Goal: Task Accomplishment & Management: Use online tool/utility

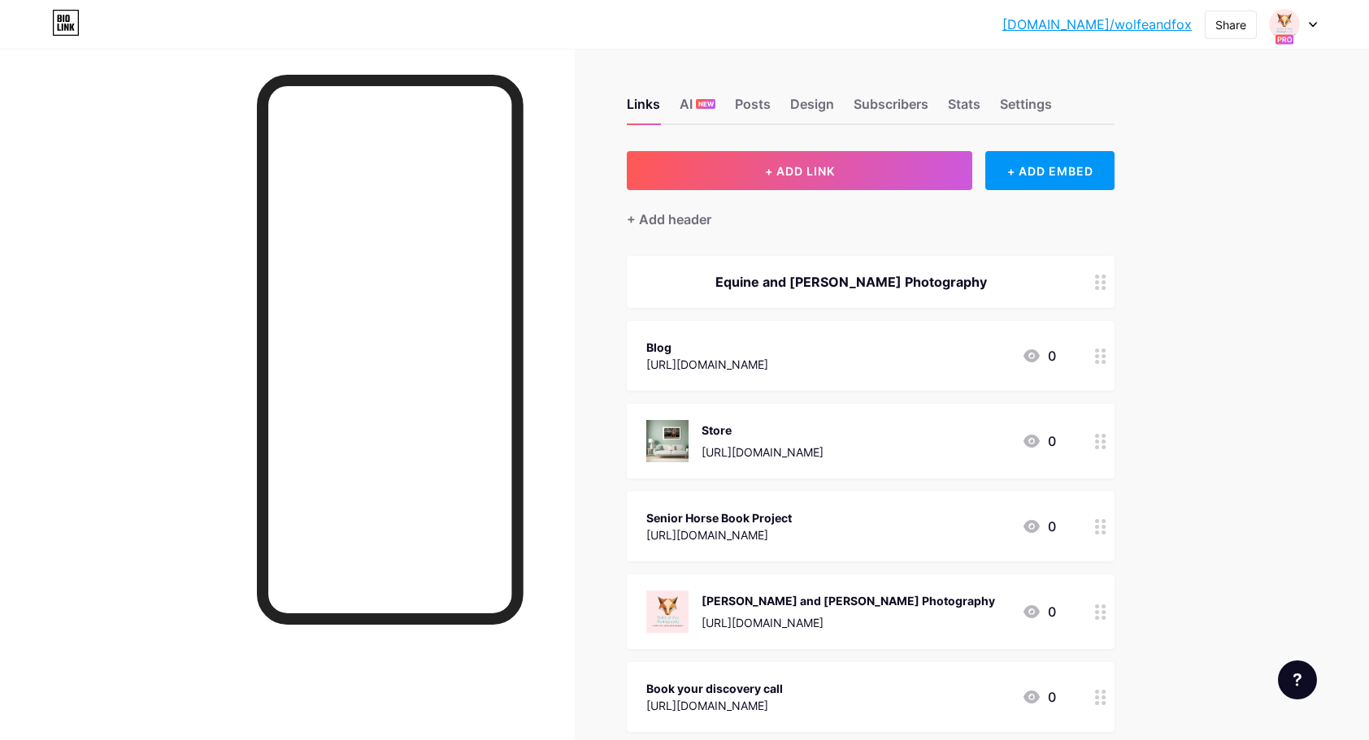
click at [768, 354] on div "Blog" at bounding box center [707, 347] width 122 height 17
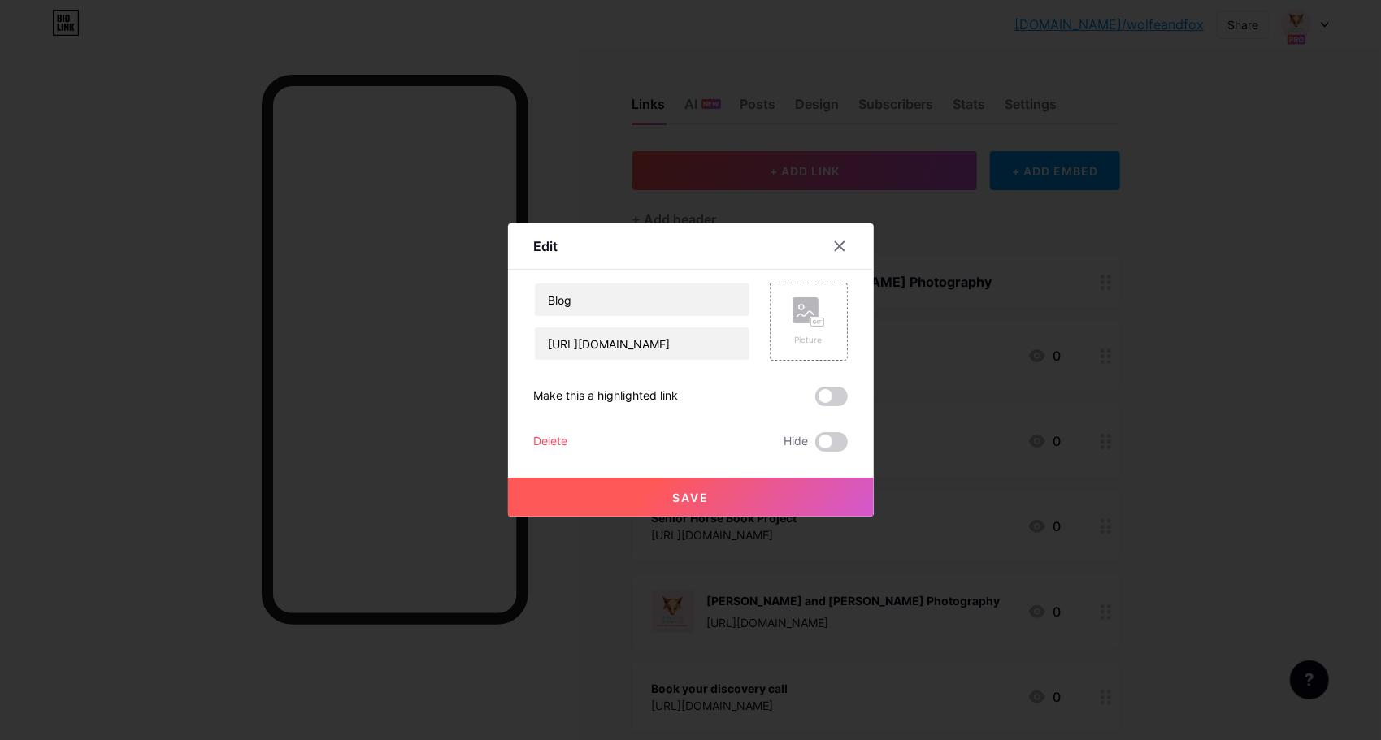
click at [1291, 308] on div at bounding box center [690, 370] width 1381 height 740
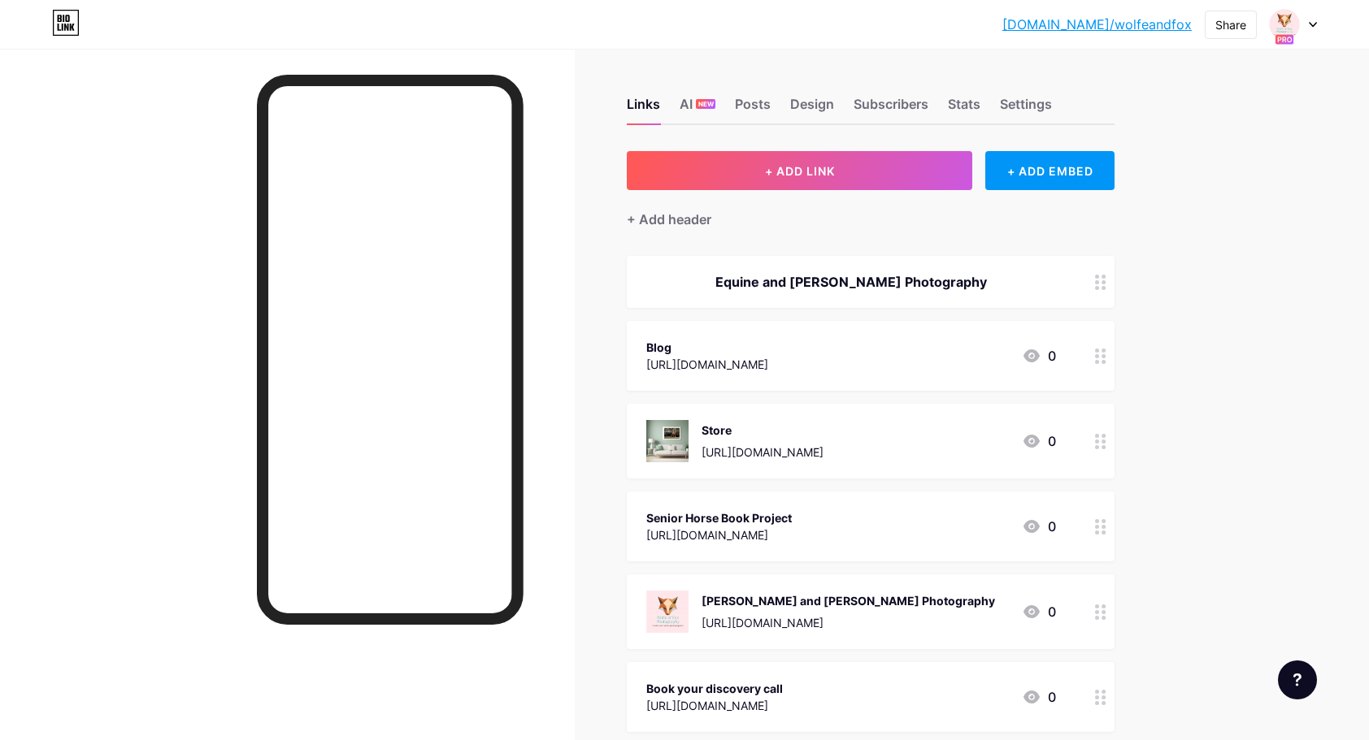
click at [1106, 356] on icon at bounding box center [1100, 356] width 11 height 15
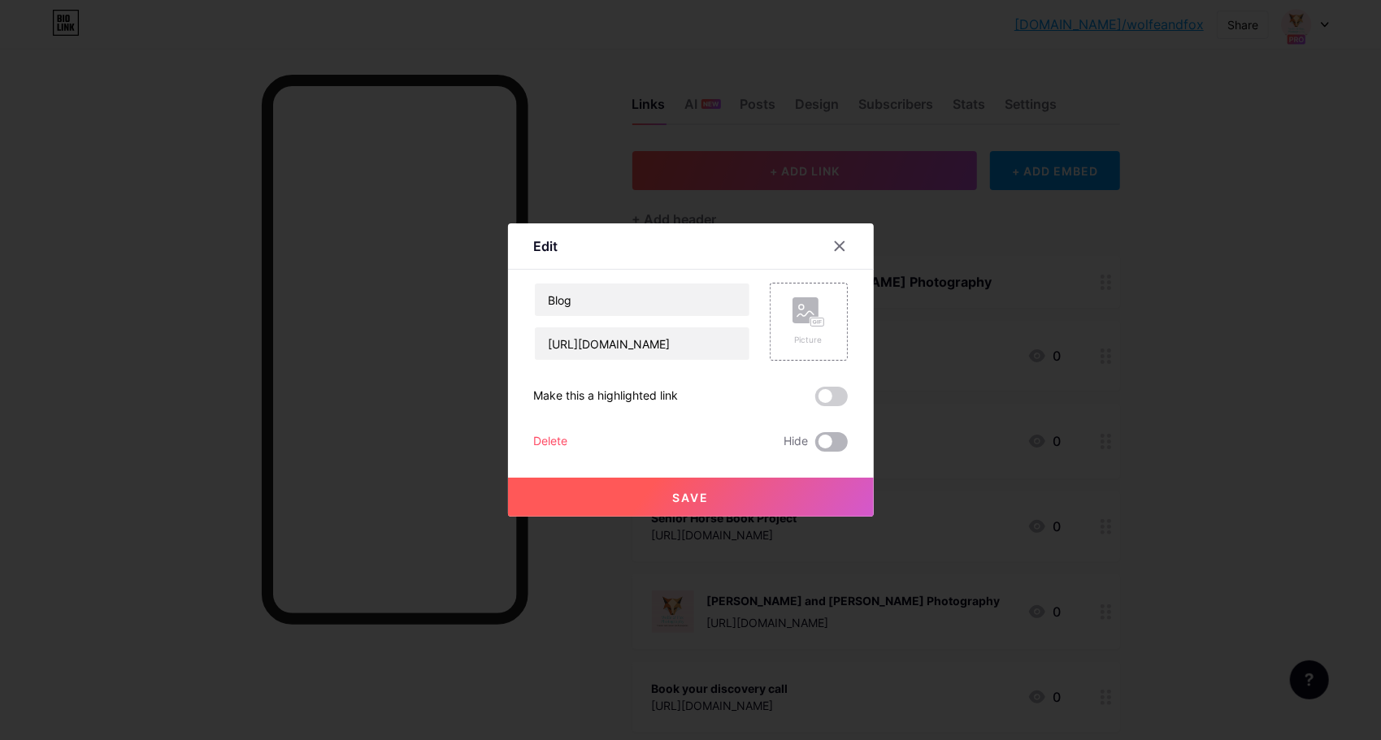
click at [818, 442] on span at bounding box center [831, 442] width 33 height 20
click at [815, 446] on input "checkbox" at bounding box center [815, 446] width 0 height 0
click at [684, 489] on button "Save" at bounding box center [691, 497] width 366 height 39
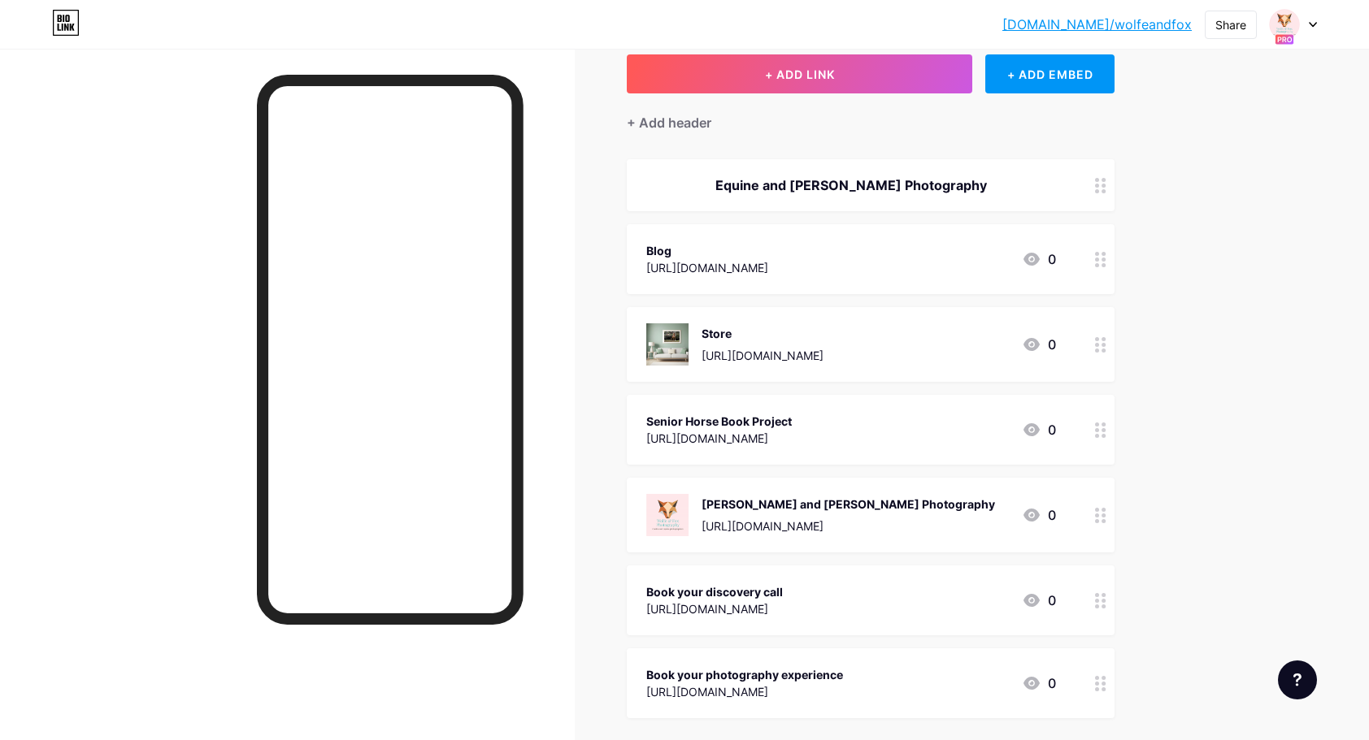
scroll to position [94, 0]
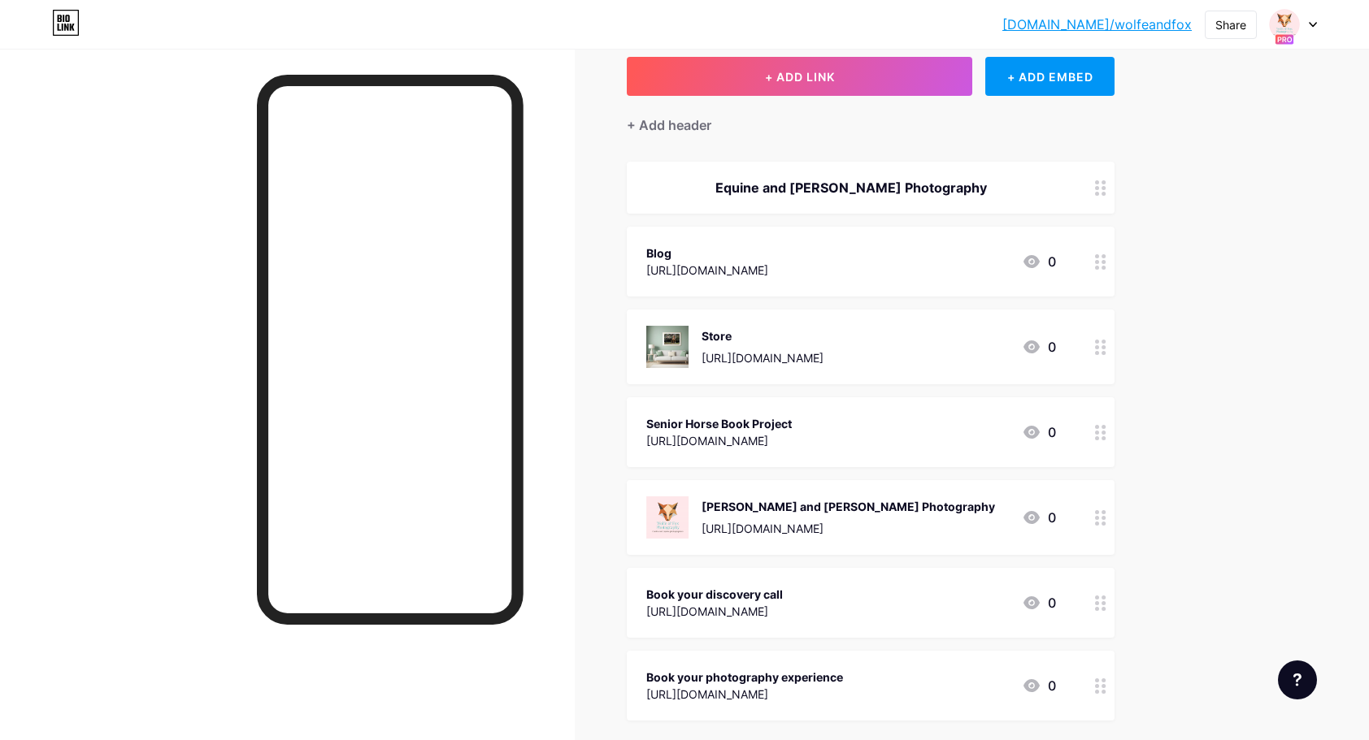
click at [1105, 189] on icon at bounding box center [1100, 187] width 11 height 15
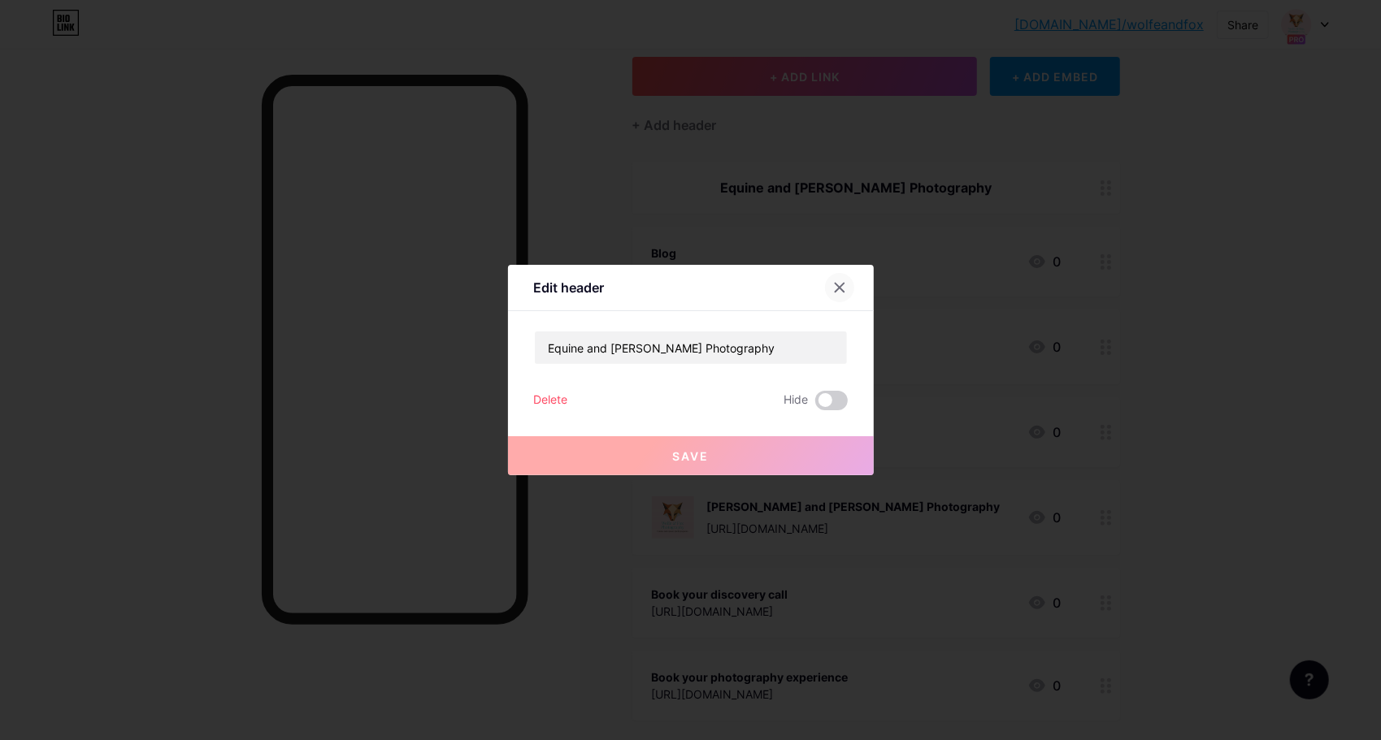
click at [840, 284] on icon at bounding box center [839, 287] width 13 height 13
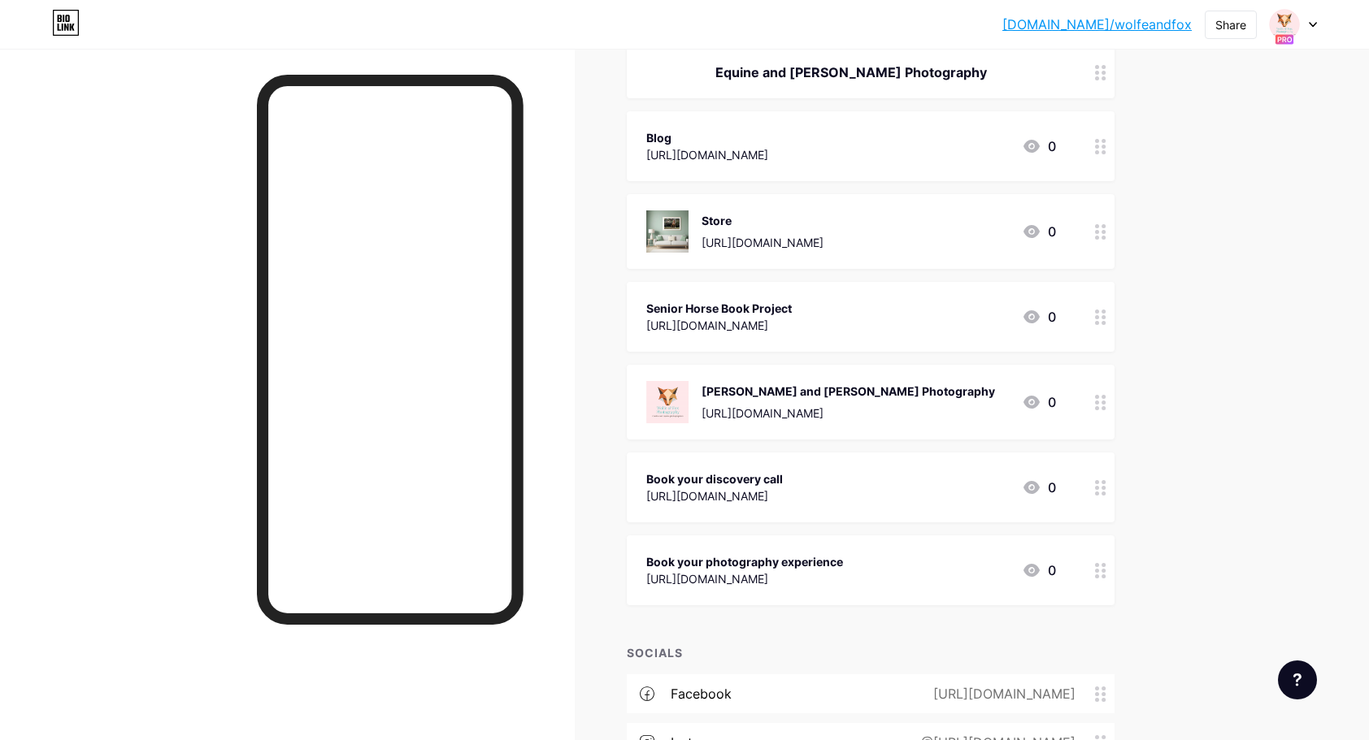
scroll to position [206, 0]
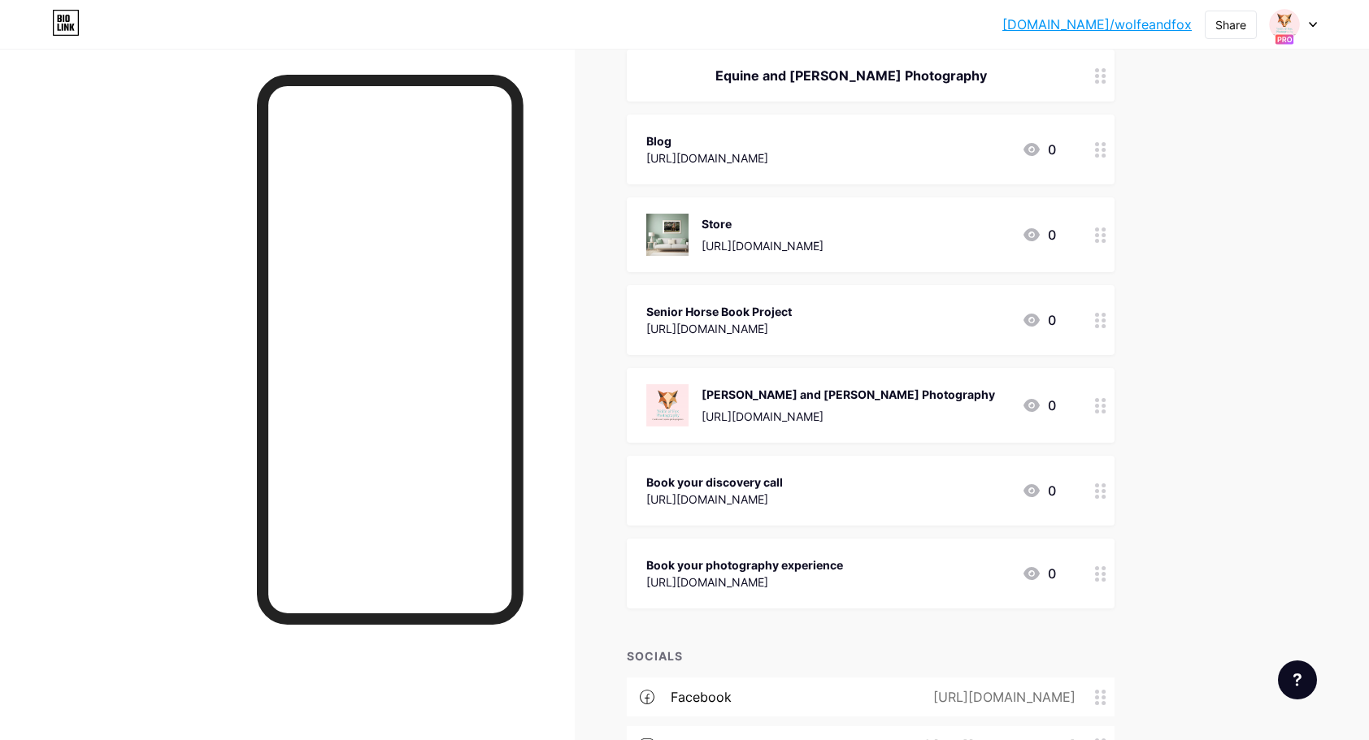
drag, startPoint x: 988, startPoint y: 386, endPoint x: 962, endPoint y: 184, distance: 204.0
click at [962, 184] on span "Equine and [PERSON_NAME] Photography Blog [URL][DOMAIN_NAME] 0 Store [URL][DOMA…" at bounding box center [871, 329] width 488 height 559
click at [1219, 205] on div "[DOMAIN_NAME]/wolfea... [DOMAIN_NAME]/wolfeandfox Share Switch accounts [PERSON…" at bounding box center [684, 369] width 1369 height 1151
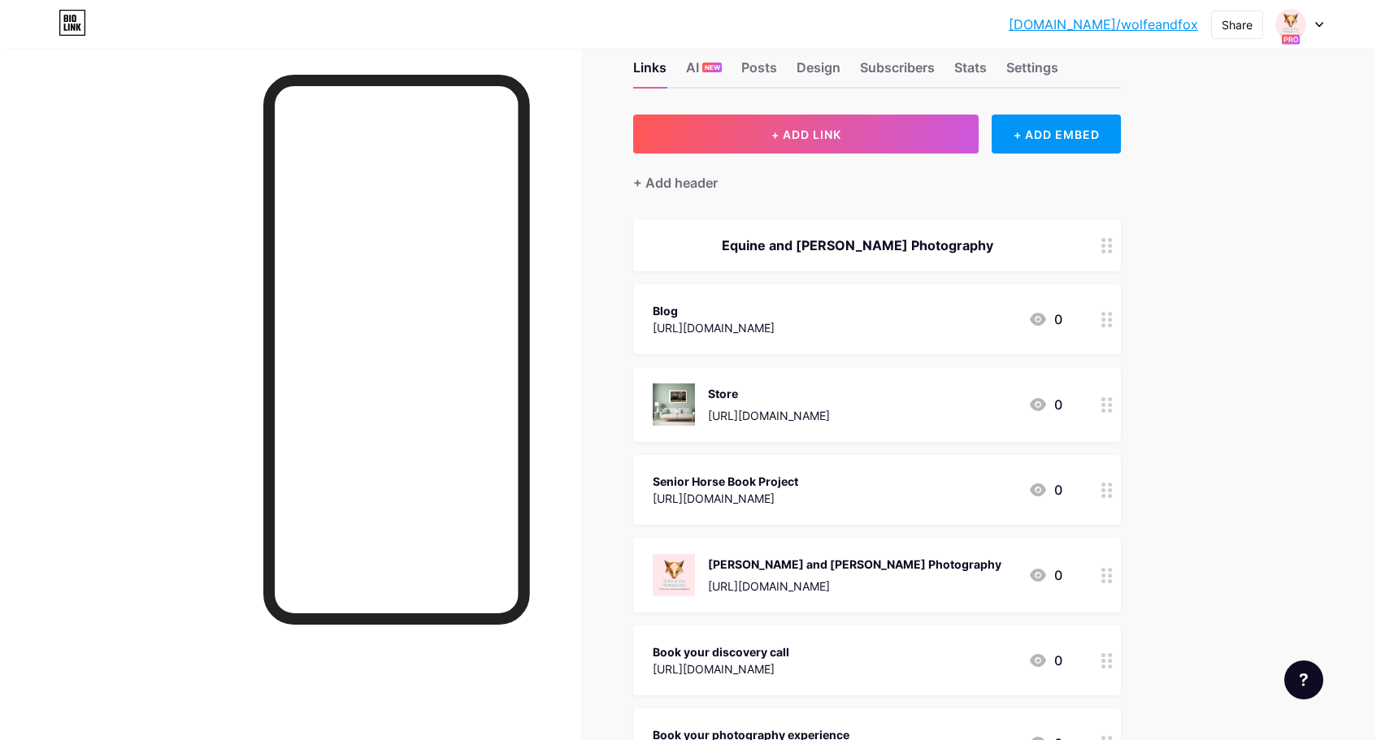
scroll to position [36, 0]
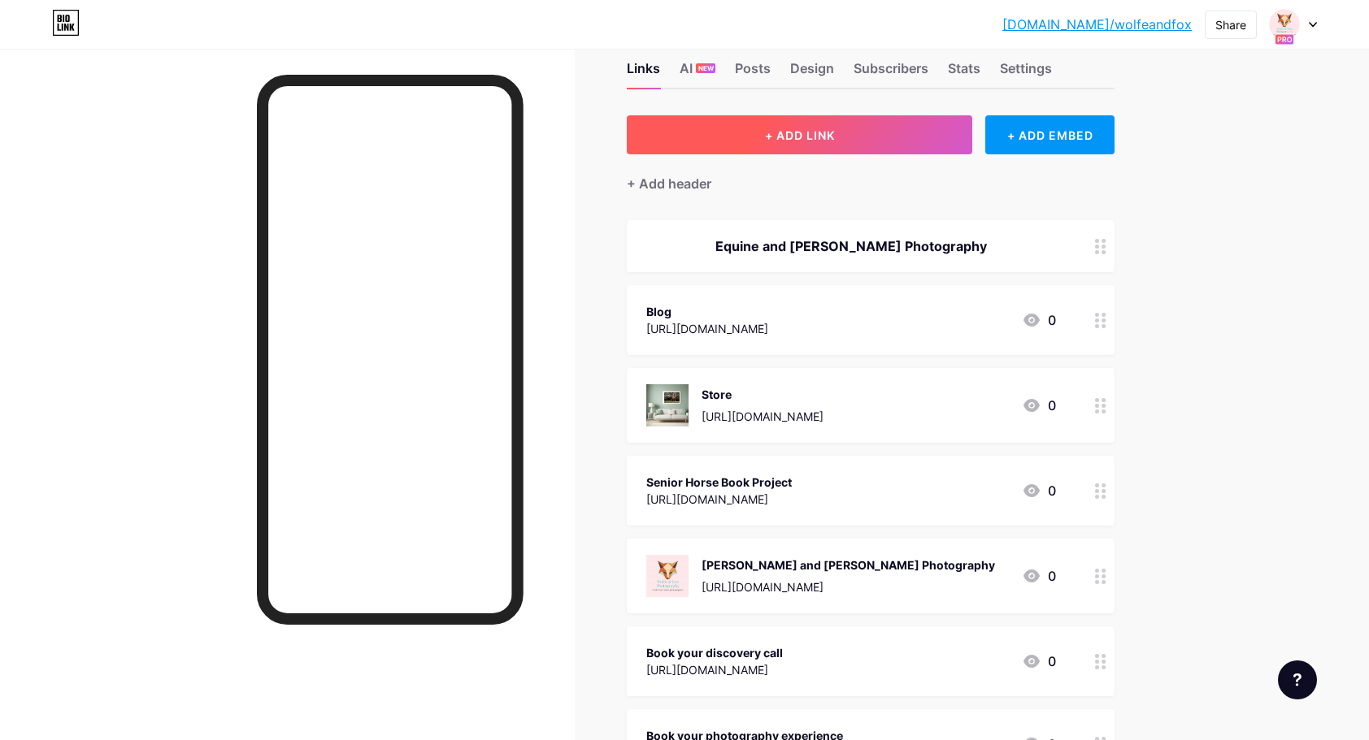
click at [840, 132] on button "+ ADD LINK" at bounding box center [799, 134] width 345 height 39
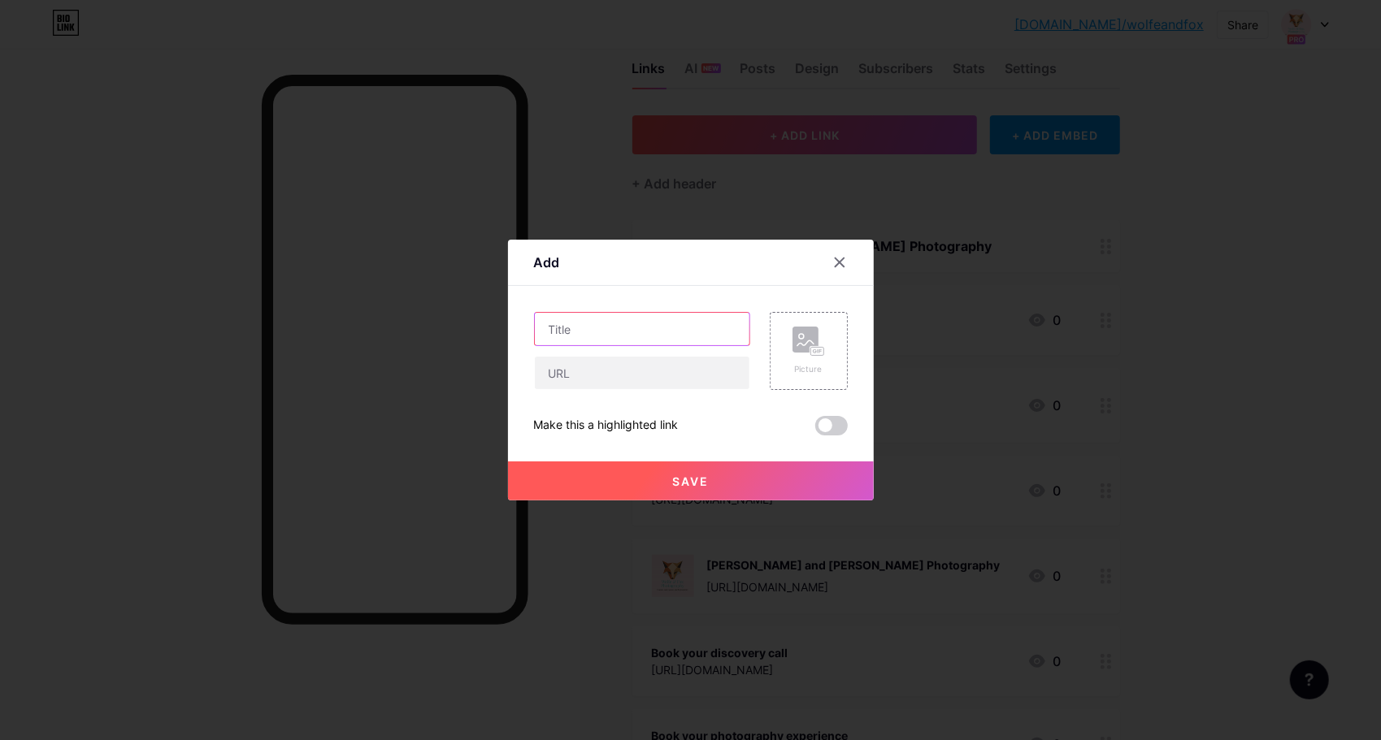
click at [557, 323] on input "text" at bounding box center [642, 329] width 215 height 33
type input "With Love - Remember Me"
click at [552, 375] on input "text" at bounding box center [642, 373] width 215 height 33
paste input "[URL][DOMAIN_NAME]"
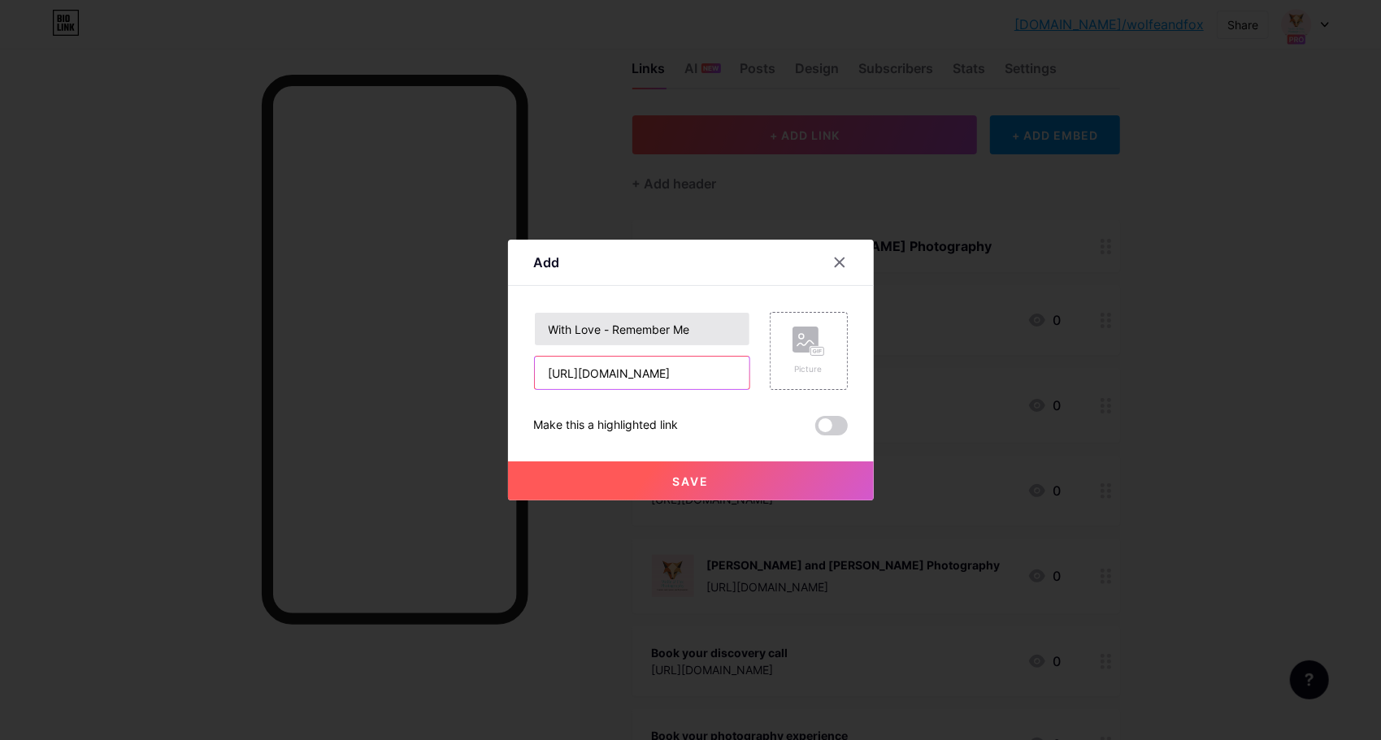
type input "[URL][DOMAIN_NAME]"
click at [701, 322] on input "With Love - Remember Me" at bounding box center [642, 329] width 215 height 33
type input "With Love - Remember Me Photography Session"
click at [684, 483] on span "Save" at bounding box center [690, 482] width 37 height 14
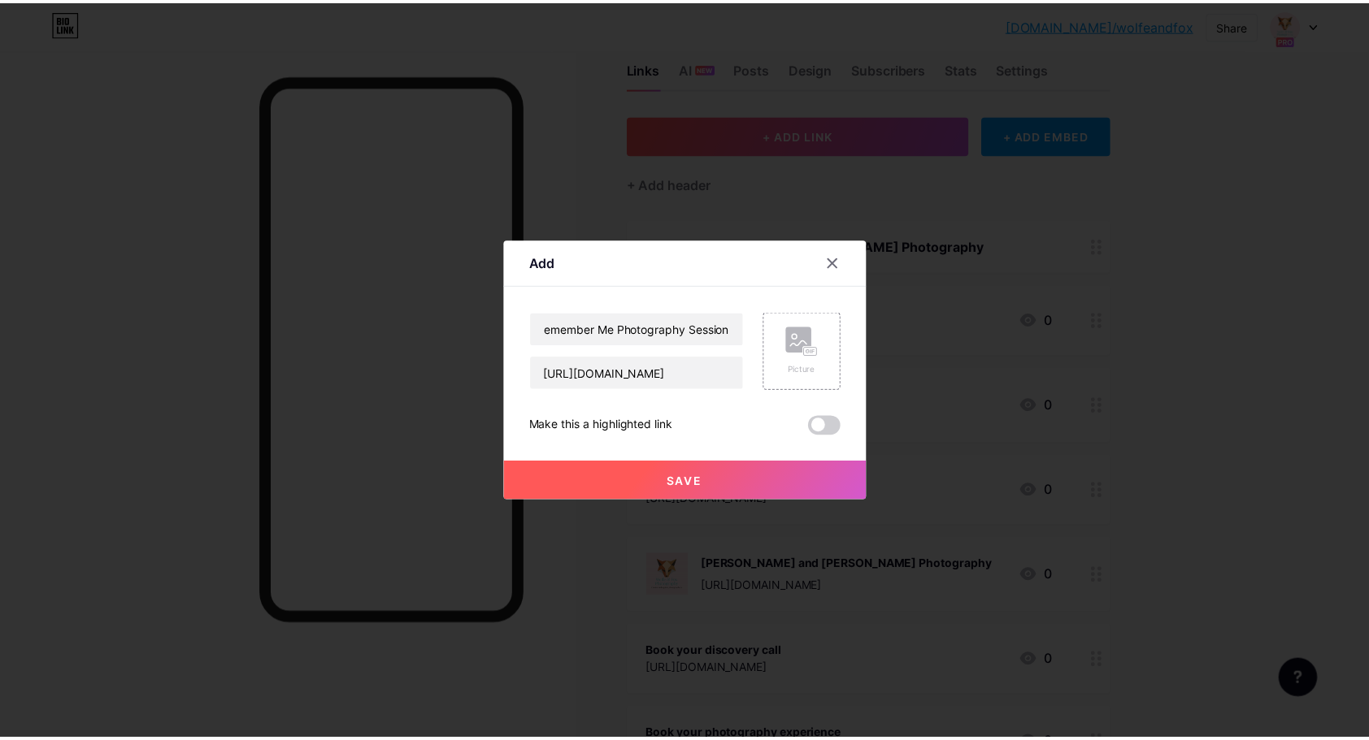
scroll to position [0, 0]
